Goal: Information Seeking & Learning: Learn about a topic

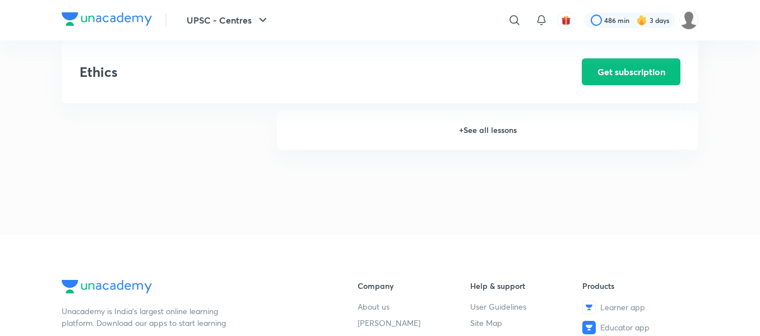
scroll to position [1621, 0]
click at [490, 131] on h6 "+ See all lessons" at bounding box center [487, 130] width 421 height 39
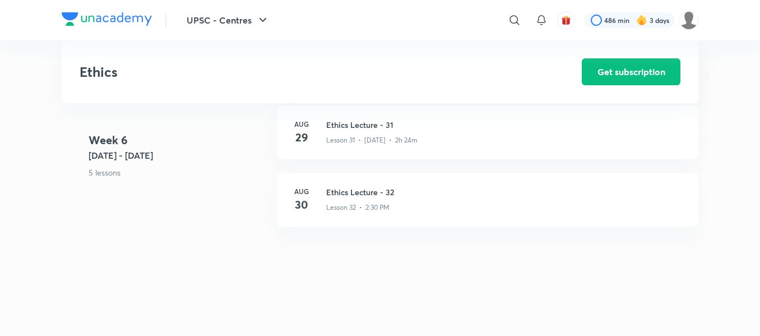
scroll to position [2711, 0]
click at [354, 190] on h3 "Ethics Lecture - 32" at bounding box center [505, 193] width 359 height 12
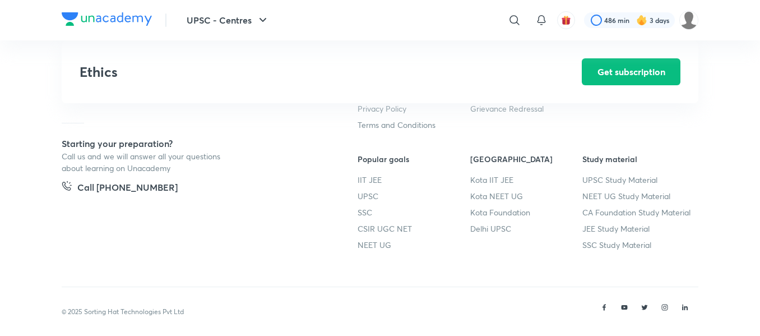
scroll to position [3103, 0]
